Goal: Task Accomplishment & Management: Manage account settings

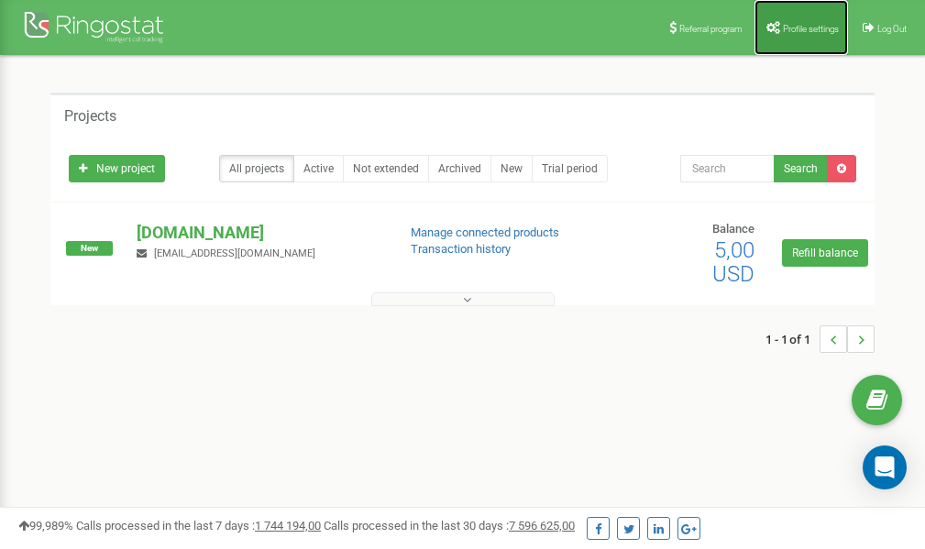
click at [806, 28] on span "Profile settings" at bounding box center [811, 29] width 56 height 10
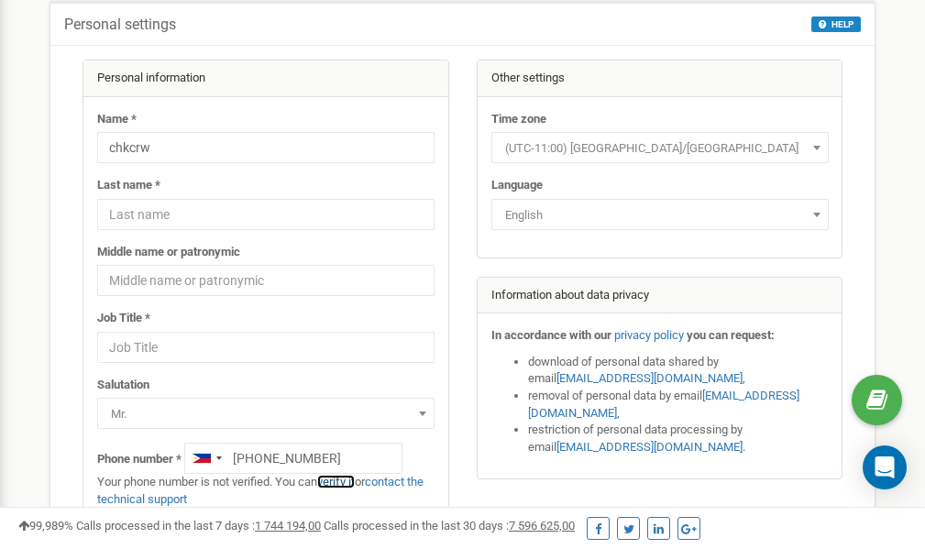
click at [340, 481] on link "verify it" at bounding box center [336, 482] width 38 height 14
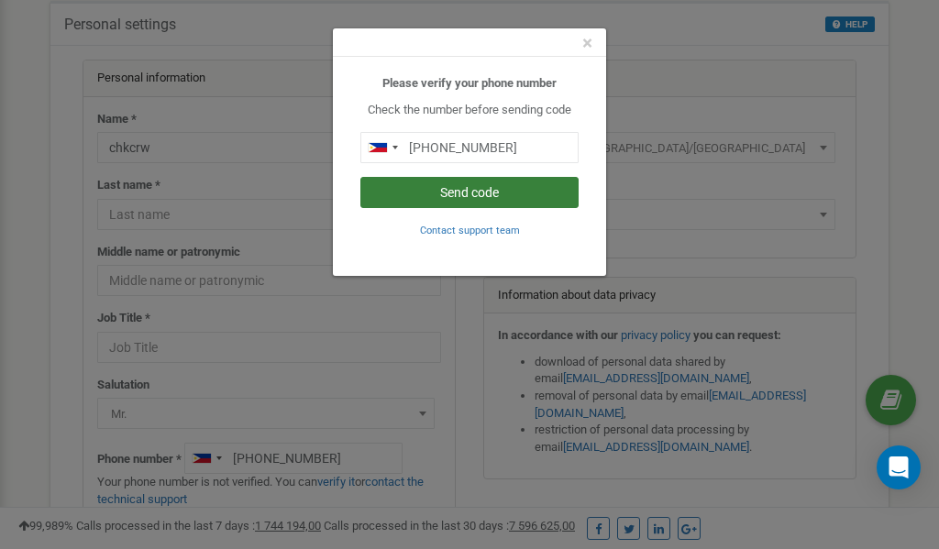
click at [456, 191] on button "Send code" at bounding box center [469, 192] width 218 height 31
